Goal: Task Accomplishment & Management: Manage account settings

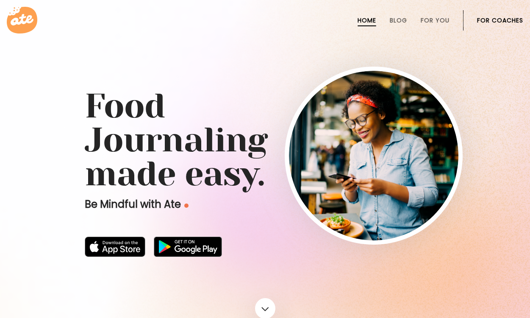
click at [500, 17] on link "For Coaches" at bounding box center [500, 20] width 46 height 7
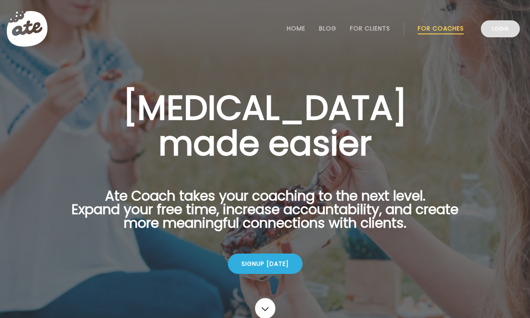
click at [509, 30] on link "Login" at bounding box center [500, 28] width 39 height 17
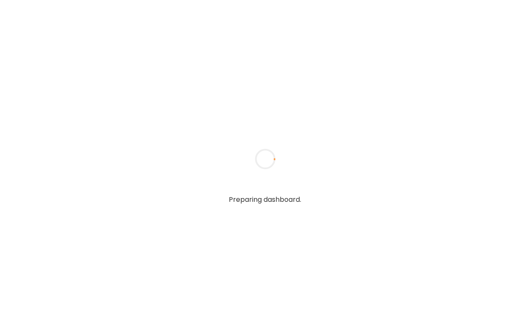
type input "**********"
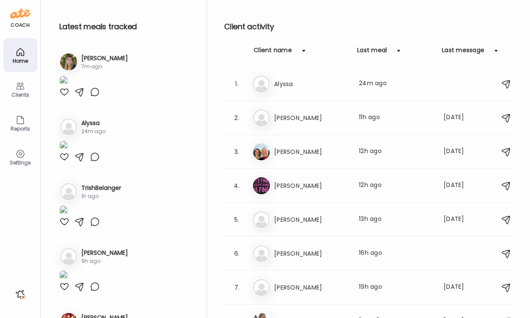
click at [22, 96] on div "Clients" at bounding box center [20, 95] width 30 height 6
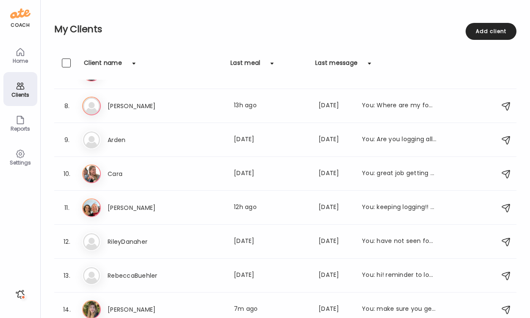
scroll to position [229, 0]
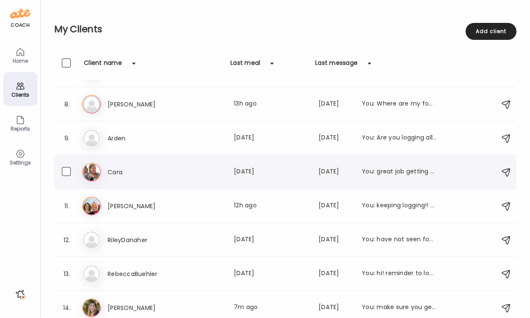
click at [165, 179] on div "Ca Cara Last meal: [DATE] Last message: [DATE] You: great job getting back to l…" at bounding box center [286, 172] width 409 height 19
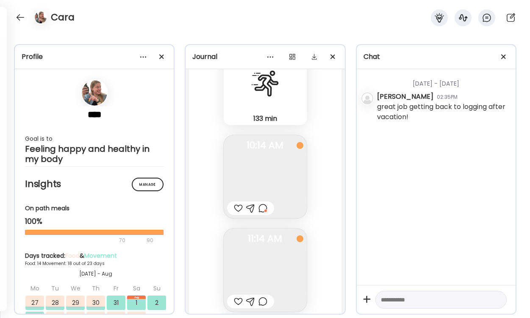
scroll to position [2730, 0]
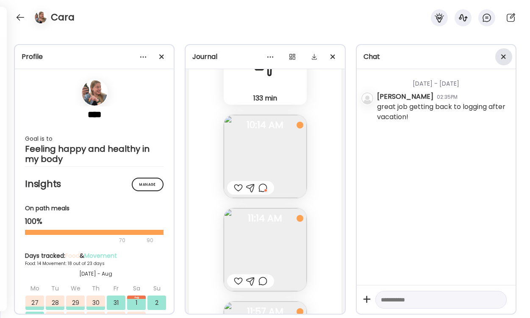
click at [503, 57] on span at bounding box center [503, 56] width 5 height 5
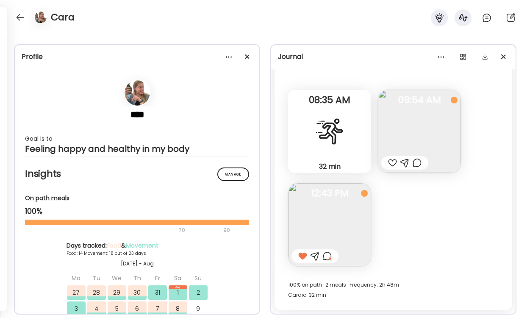
scroll to position [9536, 0]
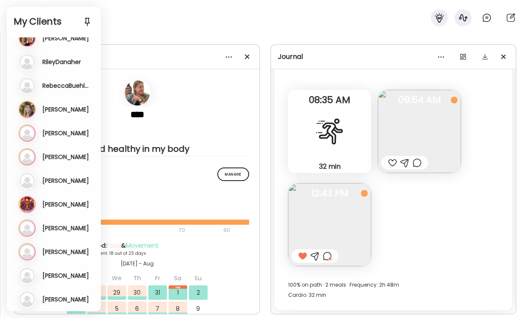
click at [128, 15] on div "Cara" at bounding box center [265, 15] width 530 height 30
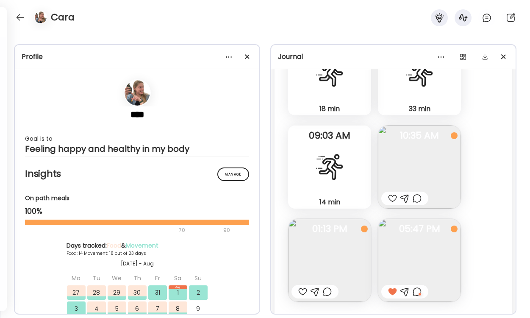
scroll to position [9230, 0]
click at [435, 166] on img at bounding box center [419, 165] width 83 height 83
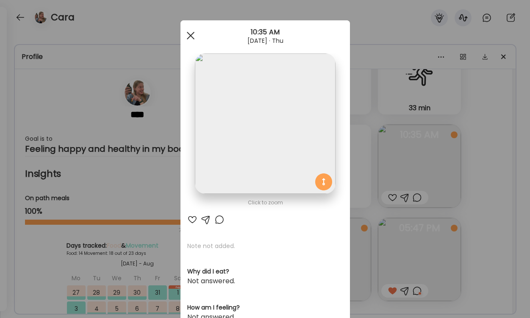
click at [197, 35] on div at bounding box center [190, 35] width 17 height 17
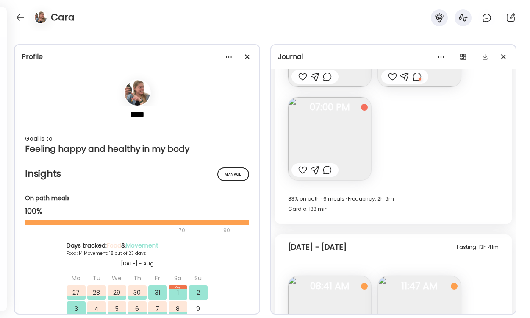
scroll to position [1858, 0]
